Goal: Task Accomplishment & Management: Manage account settings

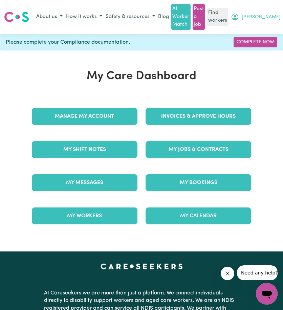
click at [239, 16] on icon "My Account" at bounding box center [234, 17] width 8 height 8
click at [265, 42] on link "Logout" at bounding box center [254, 42] width 53 height 13
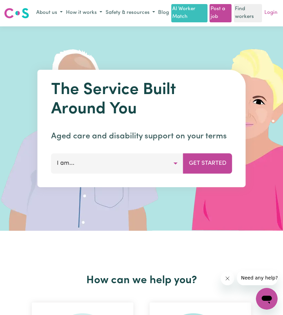
click at [274, 18] on link "Login" at bounding box center [271, 13] width 16 height 10
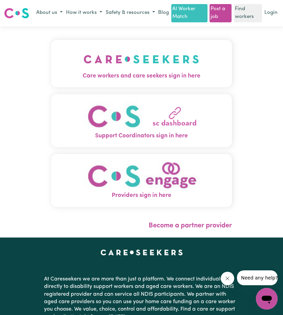
click at [155, 80] on span "Care workers and care seekers sign in here" at bounding box center [141, 76] width 180 height 9
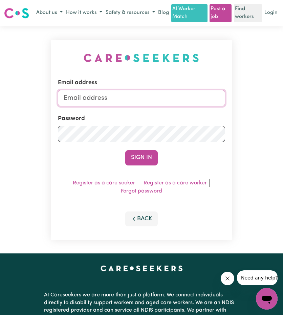
click at [145, 102] on input "Email address" at bounding box center [141, 98] width 167 height 16
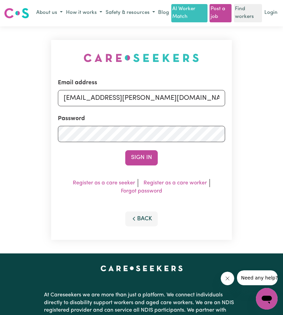
drag, startPoint x: 99, startPoint y: 106, endPoint x: 259, endPoint y: 117, distance: 160.9
click at [255, 117] on div "Email address [EMAIL_ADDRESS][PERSON_NAME][DOMAIN_NAME] Password Sign In Regist…" at bounding box center [141, 139] width 283 height 227
type input "[EMAIL_ADDRESS][DOMAIN_NAME]"
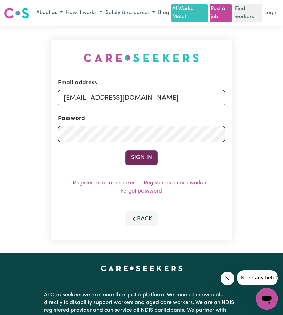
click at [141, 165] on button "Sign In" at bounding box center [141, 157] width 32 height 15
